Goal: Transaction & Acquisition: Obtain resource

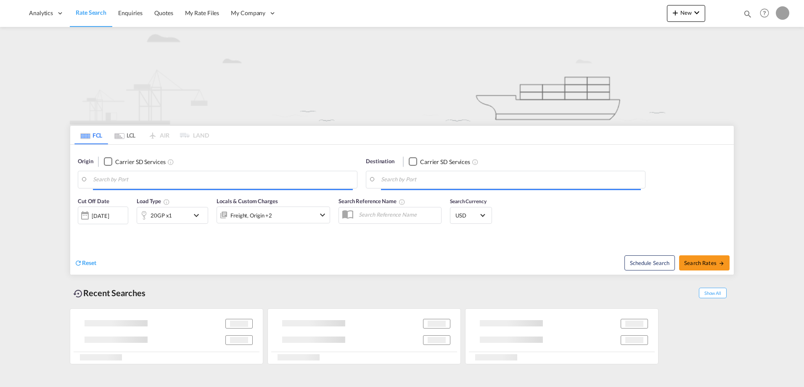
type input "[GEOGRAPHIC_DATA], [GEOGRAPHIC_DATA], [GEOGRAPHIC_DATA]"
type input "[GEOGRAPHIC_DATA], [GEOGRAPHIC_DATA], IDJKT"
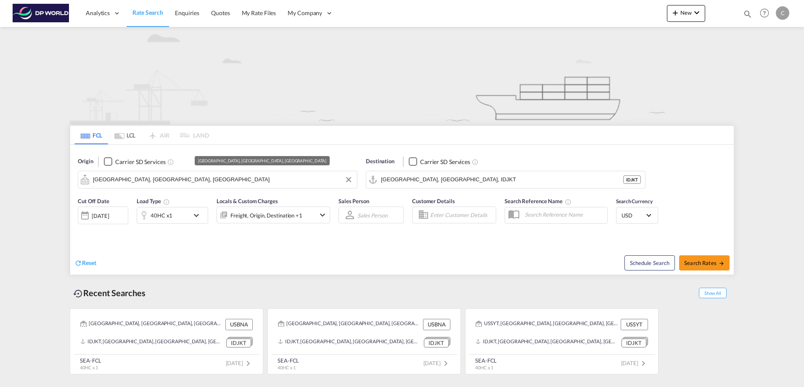
click at [145, 178] on input "[GEOGRAPHIC_DATA], [GEOGRAPHIC_DATA], [GEOGRAPHIC_DATA]" at bounding box center [223, 179] width 260 height 13
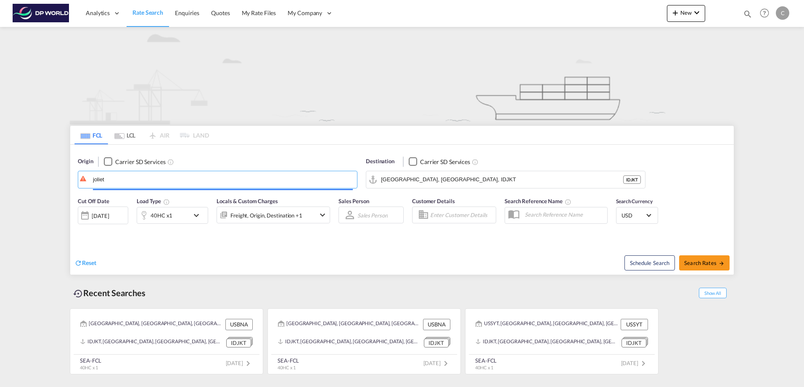
type input "joliet"
click at [165, 13] on link "Rate Search" at bounding box center [148, 13] width 42 height 27
click at [154, 11] on span "Rate Search" at bounding box center [148, 12] width 31 height 7
click at [47, 13] on img at bounding box center [41, 13] width 57 height 19
click at [137, 13] on span "Rate Search" at bounding box center [148, 12] width 31 height 7
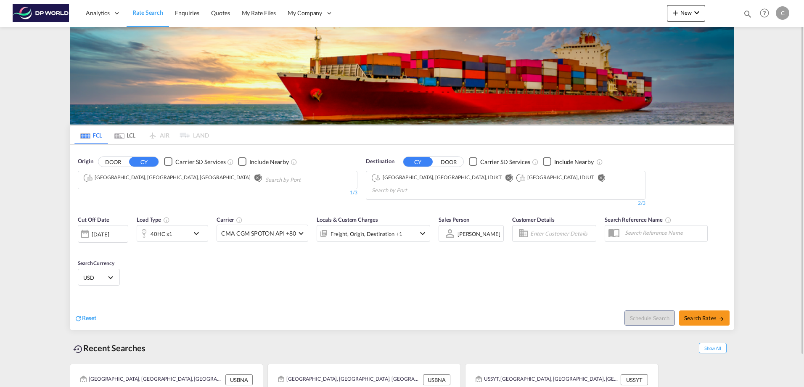
click at [249, 174] on button "Remove" at bounding box center [255, 178] width 13 height 8
click at [506, 176] on md-icon "Remove" at bounding box center [509, 177] width 6 height 6
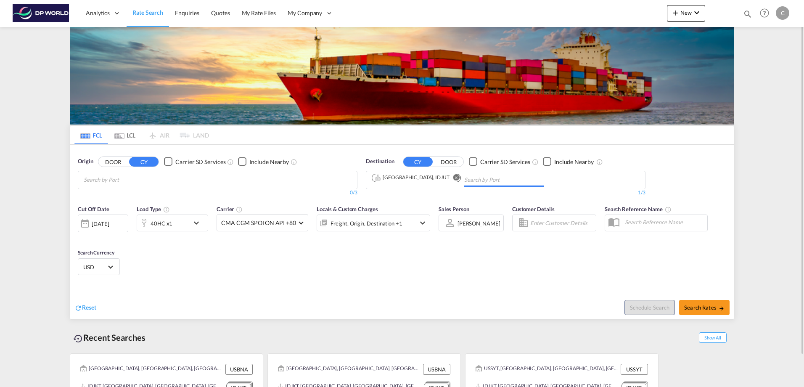
click at [453, 176] on md-icon "Remove" at bounding box center [456, 177] width 6 height 6
click at [108, 158] on button "DOOR" at bounding box center [112, 162] width 29 height 10
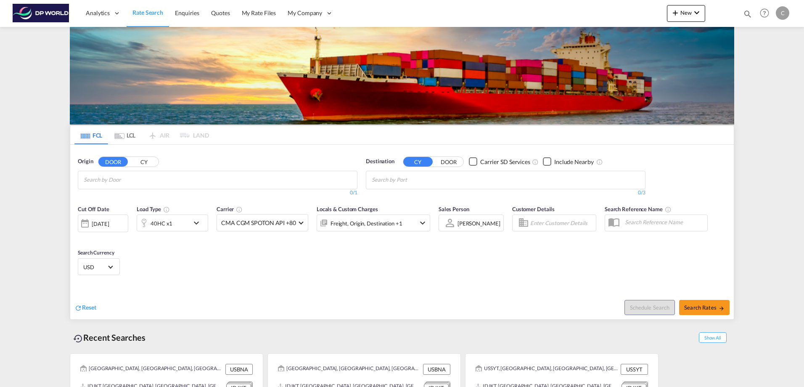
click at [100, 185] on body "Analytics Dashboard Rate Search Enquiries Quotes My Rate Files My Company" at bounding box center [402, 193] width 804 height 387
drag, startPoint x: 100, startPoint y: 185, endPoint x: 180, endPoint y: 180, distance: 79.7
click at [178, 175] on body "Analytics Dashboard Rate Search Enquiries Quotes My Rate Files My Company" at bounding box center [402, 193] width 804 height 387
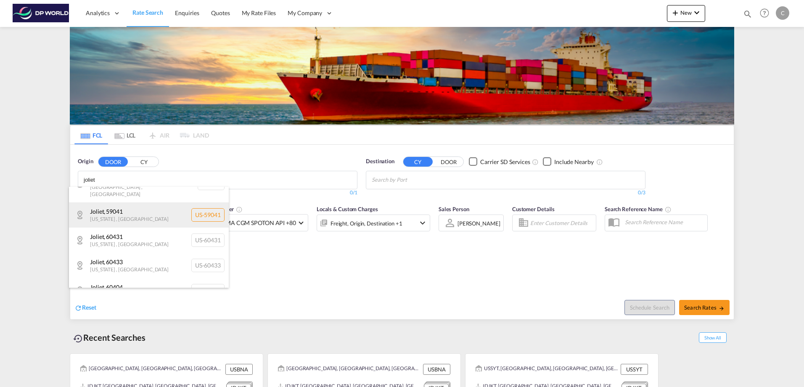
scroll to position [126, 0]
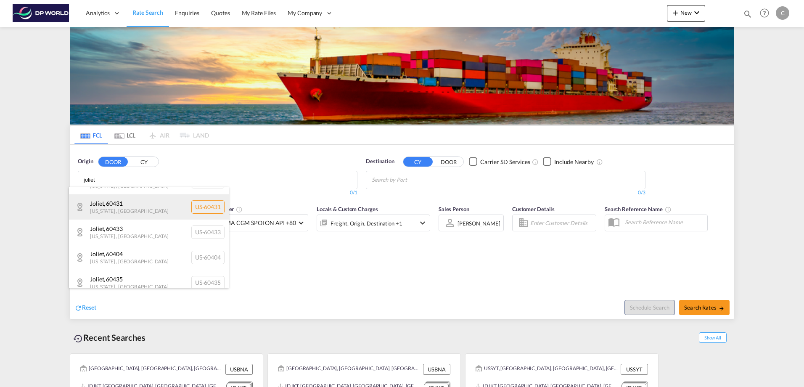
type input "joliet"
click at [124, 194] on div "Joliet , 60431 [US_STATE] , [GEOGRAPHIC_DATA] [GEOGRAPHIC_DATA]-60431" at bounding box center [149, 206] width 160 height 25
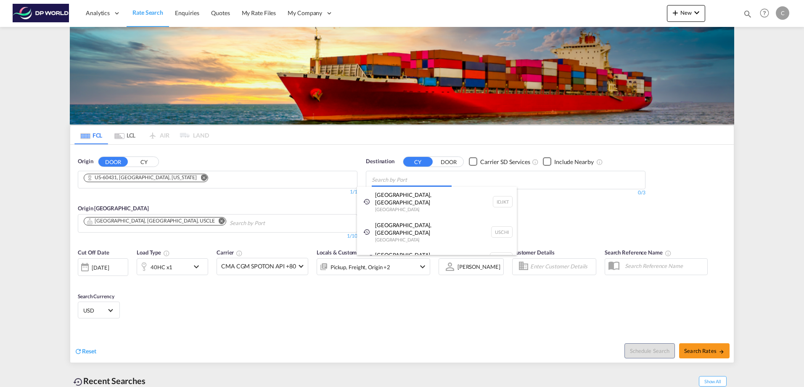
click at [410, 178] on body "Analytics Dashboard Rate Search Enquiries Quotes My Rate Files My Company" at bounding box center [402, 193] width 804 height 387
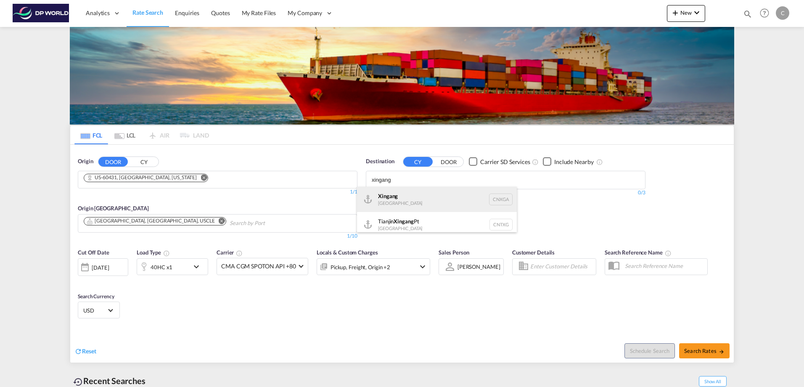
type input "xingang"
click at [438, 199] on div "Xingang [GEOGRAPHIC_DATA] CNXGA" at bounding box center [437, 199] width 160 height 25
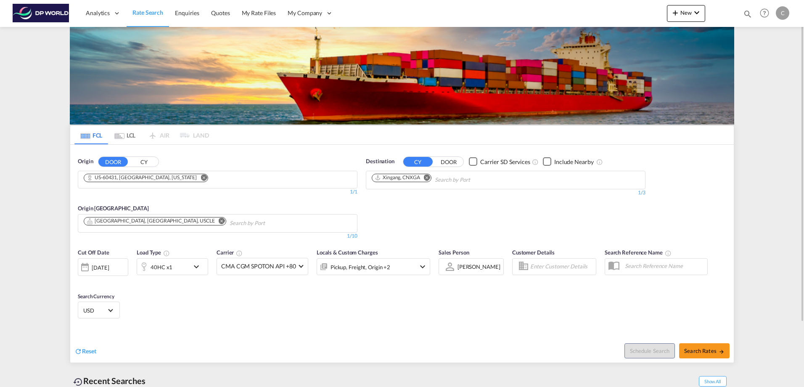
click at [230, 218] on input "Chips input." at bounding box center [270, 223] width 80 height 13
click at [219, 222] on md-icon "Remove" at bounding box center [222, 221] width 6 height 6
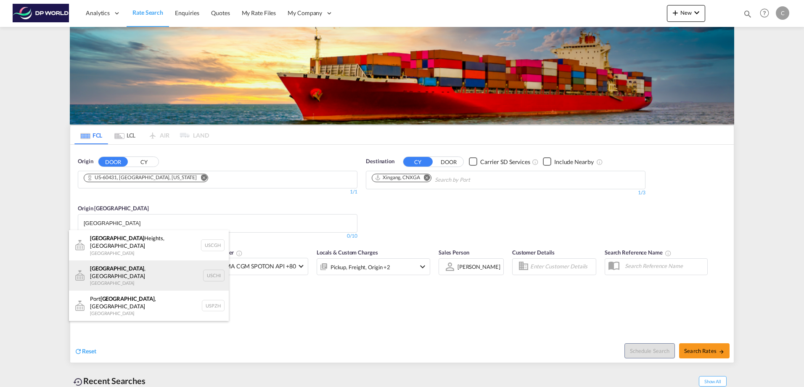
type input "[GEOGRAPHIC_DATA]"
click at [151, 261] on div "[GEOGRAPHIC_DATA] , [GEOGRAPHIC_DATA] [GEOGRAPHIC_DATA] [GEOGRAPHIC_DATA]" at bounding box center [149, 275] width 160 height 30
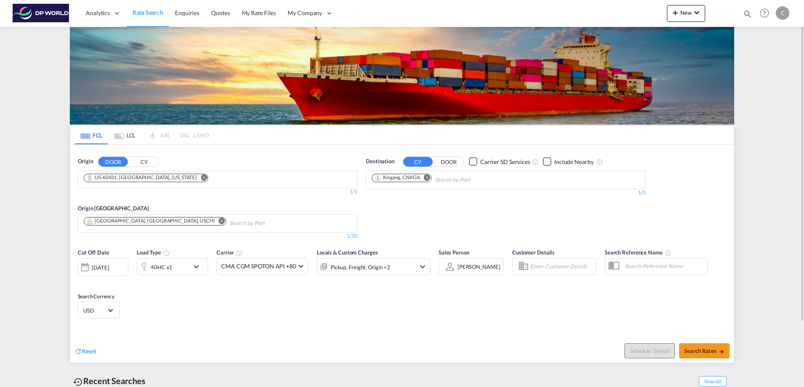
click at [109, 270] on div "[DATE]" at bounding box center [100, 268] width 17 height 8
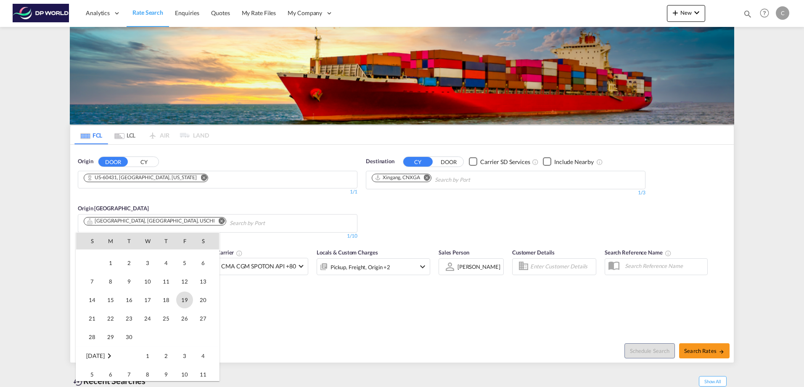
click at [180, 300] on span "19" at bounding box center [184, 300] width 17 height 17
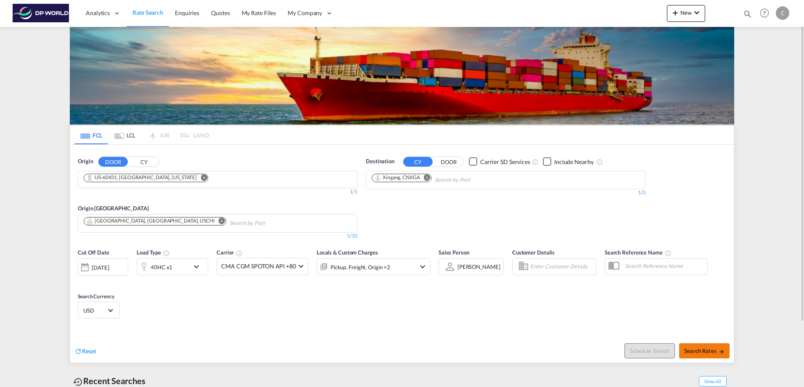
click at [725, 346] on button "Search Rates" at bounding box center [704, 350] width 50 height 15
type input "60431 to CNXGA / [DATE]"
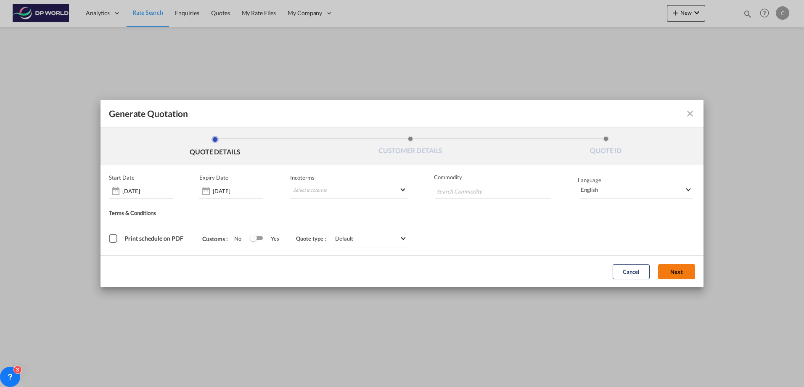
click at [672, 273] on button "Next" at bounding box center [676, 271] width 37 height 15
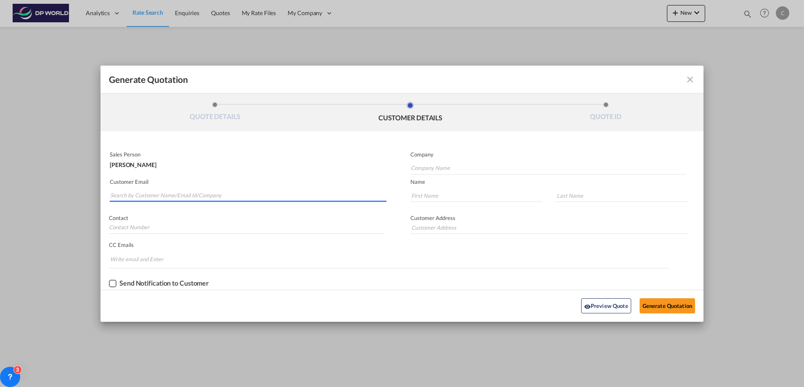
click at [169, 193] on input "Search by Customer Name/Email Id/Company" at bounding box center [248, 195] width 276 height 13
type input "h"
click at [159, 196] on input "Search by Customer Name/Email Id/Company" at bounding box center [248, 195] width 276 height 13
drag, startPoint x: 150, startPoint y: 191, endPoint x: 154, endPoint y: 199, distance: 9.6
click at [150, 191] on input "[PERSON_NAME]" at bounding box center [248, 195] width 276 height 13
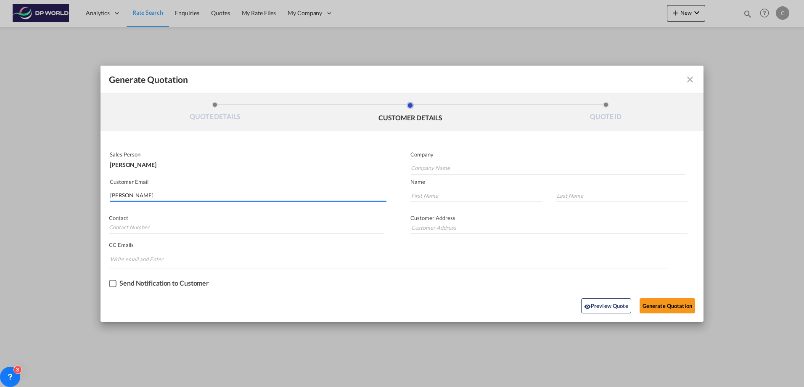
drag, startPoint x: 154, startPoint y: 200, endPoint x: 112, endPoint y: 196, distance: 41.8
click at [112, 196] on input "[PERSON_NAME]" at bounding box center [248, 195] width 276 height 13
paste input "[PERSON_NAME] <[PERSON_NAME][EMAIL_ADDRESS][PERSON_NAME][DOMAIN_NAME]>"
type input "L"
paste input "[PERSON_NAME] <[PERSON_NAME][EMAIL_ADDRESS][PERSON_NAME][DOMAIN_NAME]>"
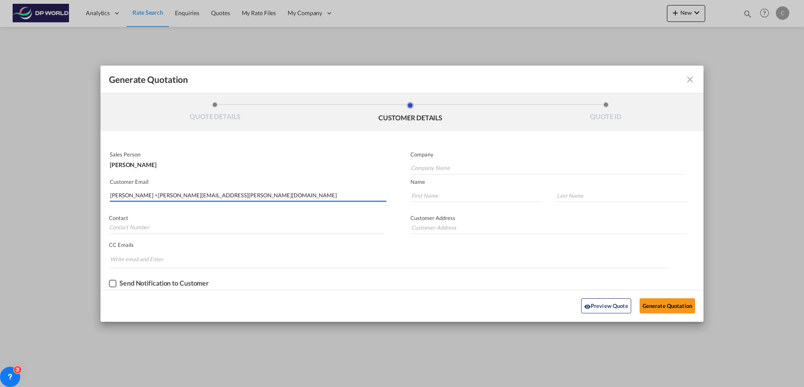
drag, startPoint x: 147, startPoint y: 194, endPoint x: 69, endPoint y: 188, distance: 77.7
click at [69, 188] on div "Generate Quotation QUOTE DETAILS CUSTOMER DETAILS QUOTE ID Start Date [DATE] Ex…" at bounding box center [402, 193] width 804 height 387
type input "[PERSON_NAME][EMAIL_ADDRESS][PERSON_NAME][DOMAIN_NAME]"
click at [470, 170] on input "Company Name" at bounding box center [548, 168] width 275 height 13
type input "Life Fitness"
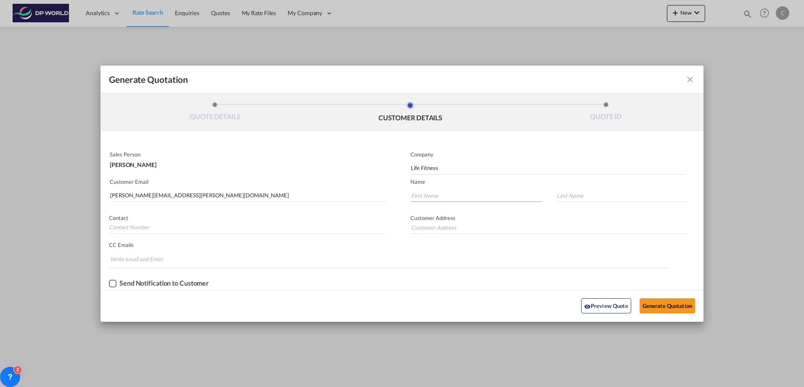
click at [442, 189] on input "Generate QuotationQUOTE ..." at bounding box center [477, 195] width 132 height 13
type input "[PERSON_NAME]"
click at [161, 223] on input "Generate QuotationQUOTE ..." at bounding box center [247, 227] width 276 height 13
type input "[PHONE_NUMBER]"
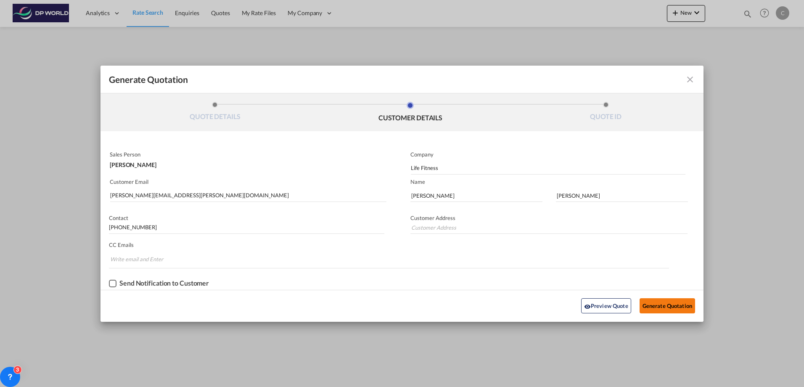
click at [654, 305] on button "Generate Quotation" at bounding box center [668, 305] width 56 height 15
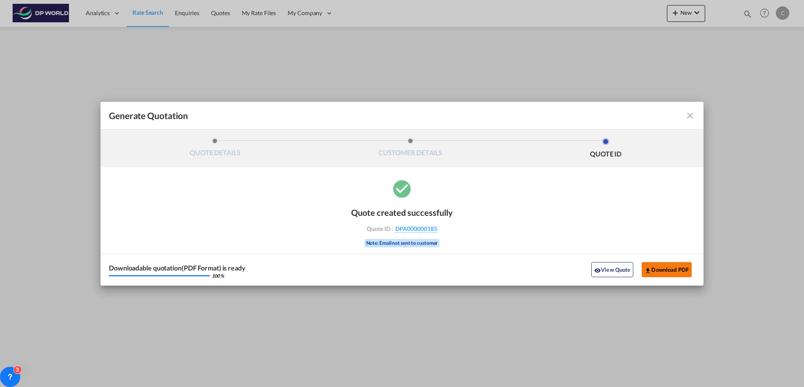
click at [670, 268] on button "Download PDF" at bounding box center [667, 269] width 50 height 15
click at [696, 116] on md-toolbar "Generate Quotation" at bounding box center [402, 116] width 603 height 28
click at [693, 116] on md-icon "icon-close fg-AAA8AD cursor m-0" at bounding box center [690, 116] width 10 height 10
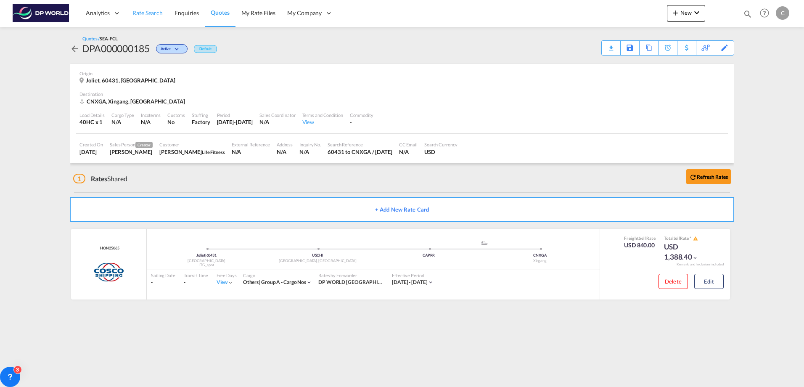
click at [156, 14] on span "Rate Search" at bounding box center [148, 12] width 30 height 7
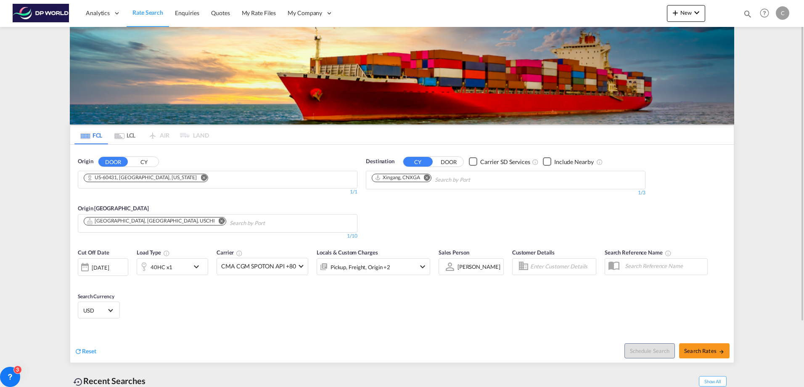
click at [149, 159] on button "CY" at bounding box center [143, 162] width 29 height 10
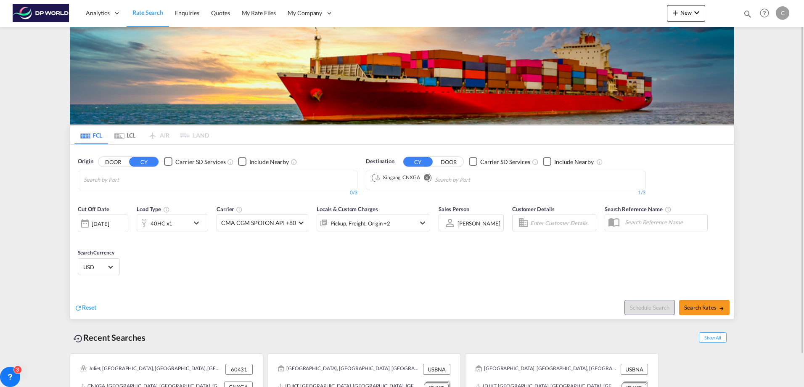
click at [140, 176] on input "Search by Port" at bounding box center [124, 179] width 80 height 13
type input "[GEOGRAPHIC_DATA]"
click at [134, 200] on div "[GEOGRAPHIC_DATA] ([GEOGRAPHIC_DATA]) [GEOGRAPHIC_DATA] FIHEL" at bounding box center [149, 202] width 160 height 30
click at [427, 178] on md-icon "Remove" at bounding box center [427, 177] width 6 height 6
click at [427, 177] on body "Analytics Dashboard Rate Search Enquiries Quotes My Rate Files My Company" at bounding box center [402, 193] width 804 height 387
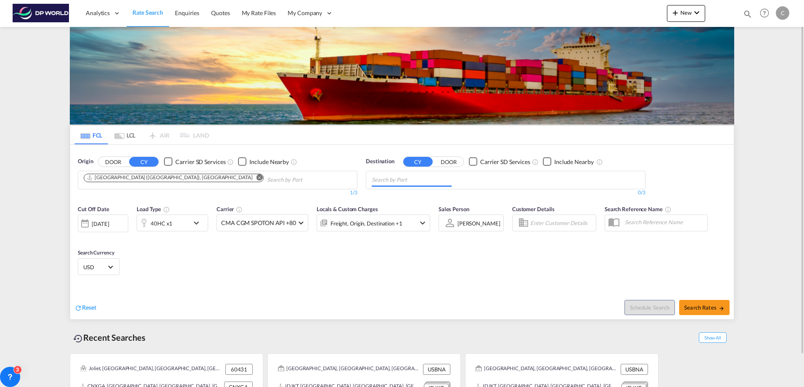
paste input "Knightdale"
type input "Knightdale"
click at [443, 161] on button "DOOR" at bounding box center [448, 162] width 29 height 10
click at [414, 182] on input "Knightdale" at bounding box center [412, 179] width 80 height 13
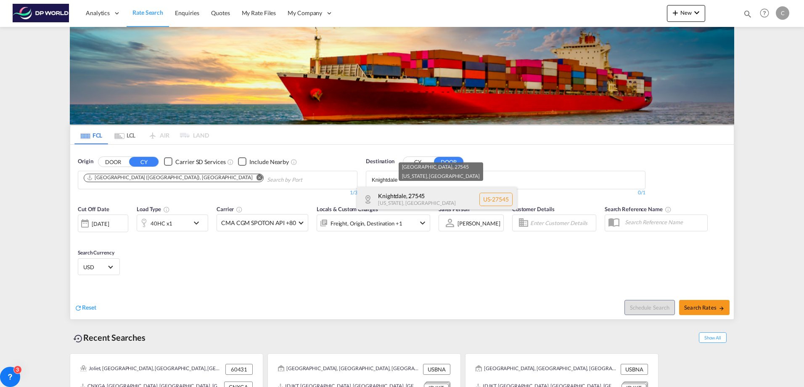
click at [417, 193] on div "[GEOGRAPHIC_DATA] , 27545 [US_STATE] , [GEOGRAPHIC_DATA] [GEOGRAPHIC_DATA]-27545" at bounding box center [437, 199] width 160 height 25
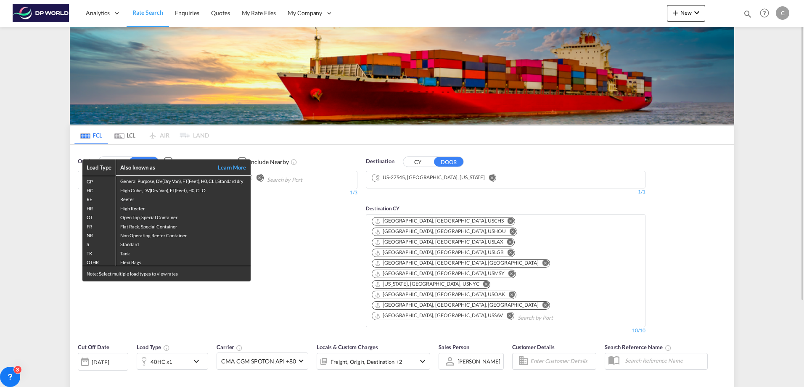
click at [164, 294] on div "Load Type Also known as Learn More GP General Purpose, DV(Dry Van), FT(Feet), H…" at bounding box center [402, 193] width 804 height 387
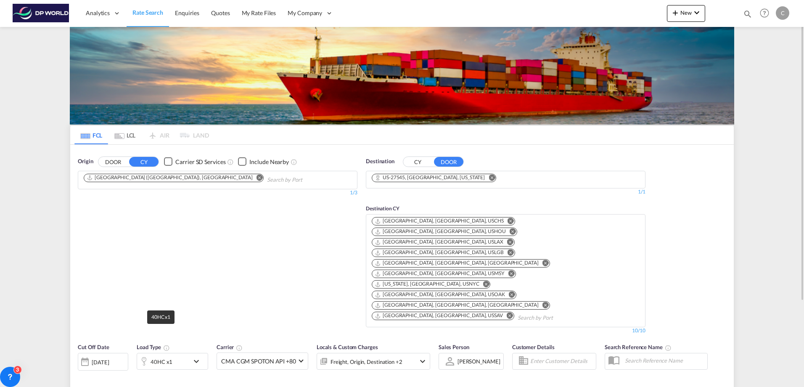
click at [164, 356] on div "40HC x1" at bounding box center [162, 362] width 22 height 12
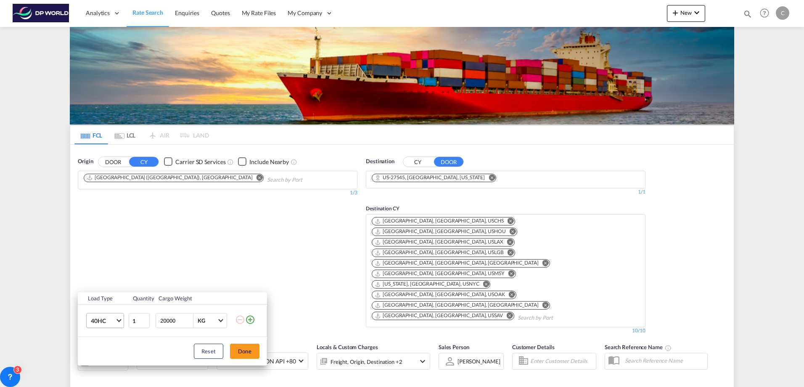
click at [116, 321] on md-select-value "40HC" at bounding box center [107, 320] width 34 height 14
click at [112, 286] on md-option "20GP" at bounding box center [112, 280] width 57 height 20
click at [254, 358] on button "Done" at bounding box center [244, 351] width 29 height 15
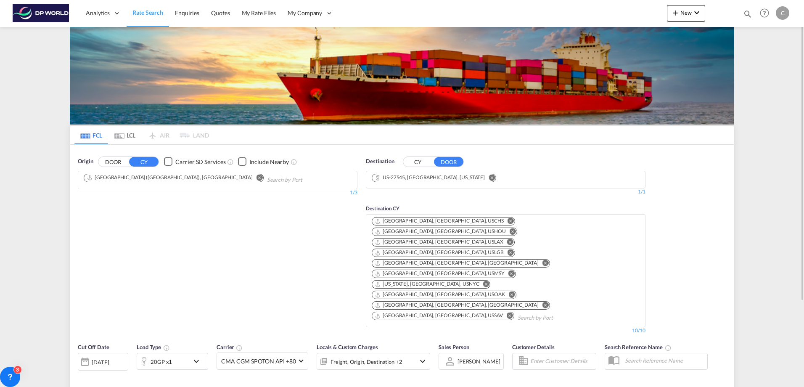
click at [105, 358] on div "[DATE]" at bounding box center [100, 362] width 17 height 8
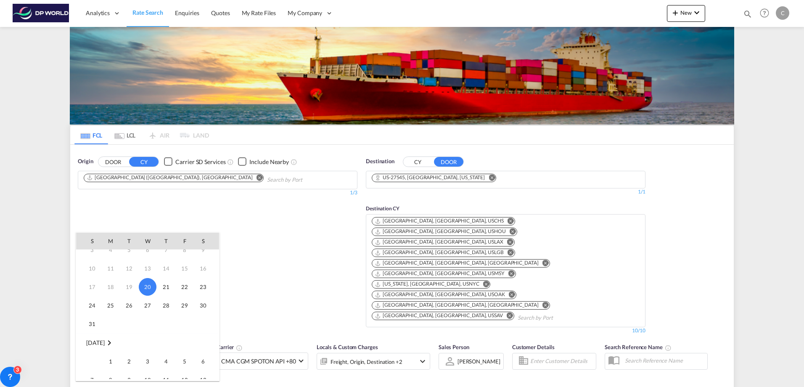
scroll to position [84, 0]
click at [110, 328] on span "8" at bounding box center [110, 323] width 17 height 17
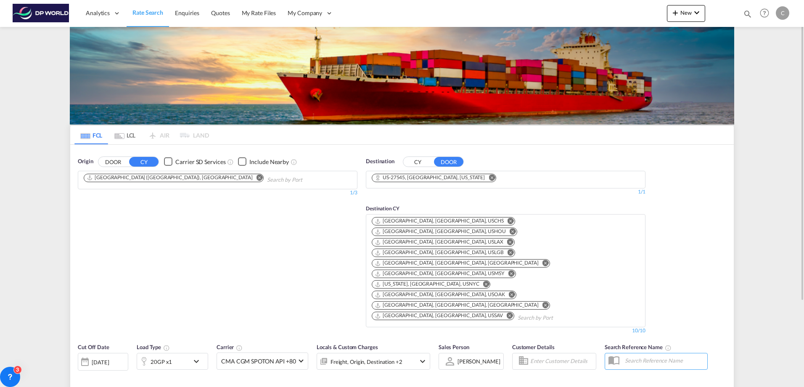
type input "FIHEL to 27545 / [DATE]"
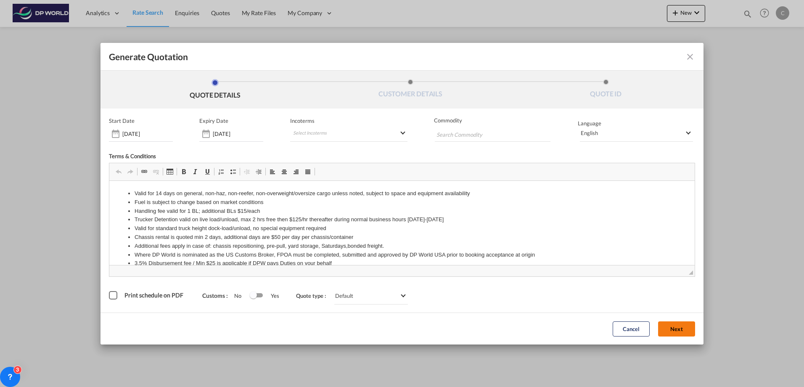
click at [672, 328] on button "Next" at bounding box center [676, 328] width 37 height 15
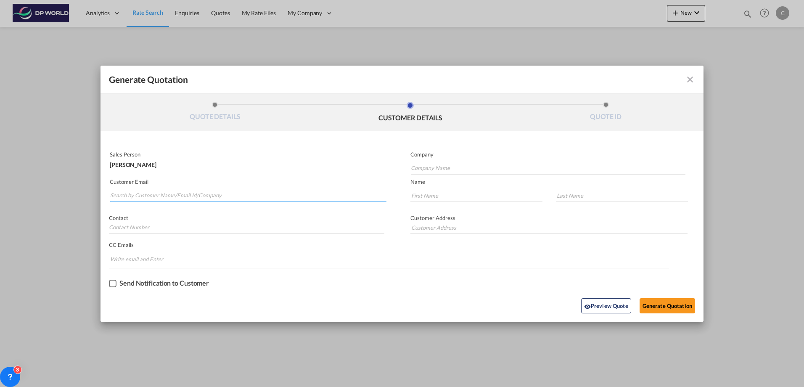
click at [207, 196] on input "Search by Customer Name/Email Id/Company" at bounding box center [248, 195] width 276 height 13
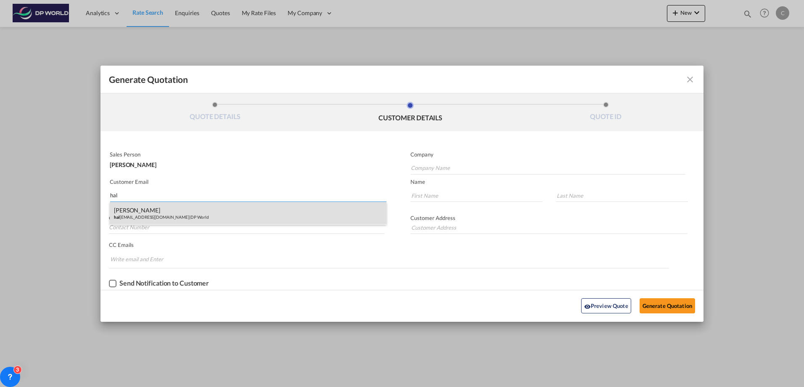
type input "hal"
click at [201, 215] on div "[PERSON_NAME] [PERSON_NAME] [PERSON_NAME][EMAIL_ADDRESS][DOMAIN_NAME] | DP World" at bounding box center [248, 213] width 277 height 23
type input "DP World"
type input "[PERSON_NAME][EMAIL_ADDRESS][DOMAIN_NAME]"
type input "[PERSON_NAME]"
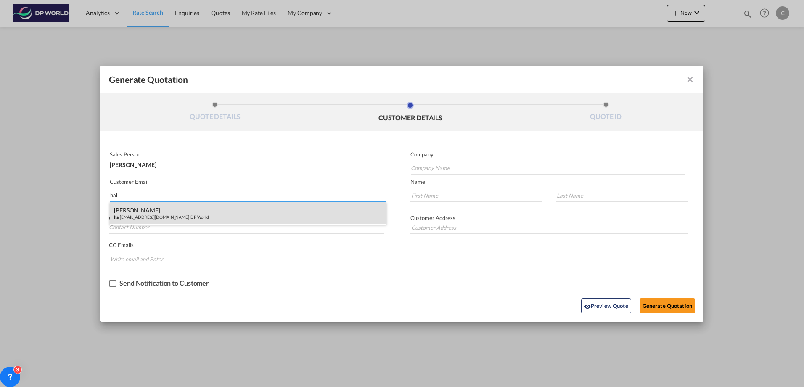
type input "[PERSON_NAME]"
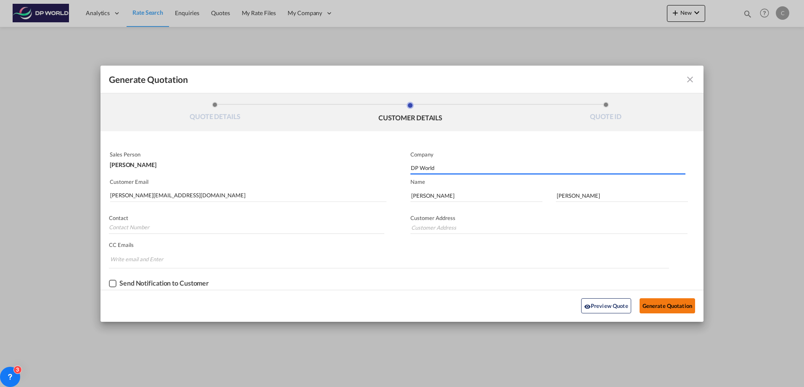
click at [653, 306] on button "Generate Quotation" at bounding box center [668, 305] width 56 height 15
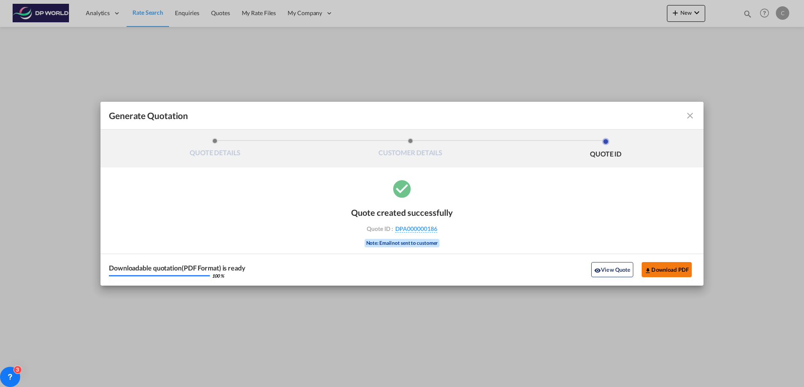
click at [666, 265] on button "Download PDF" at bounding box center [667, 269] width 50 height 15
